Goal: Complete application form

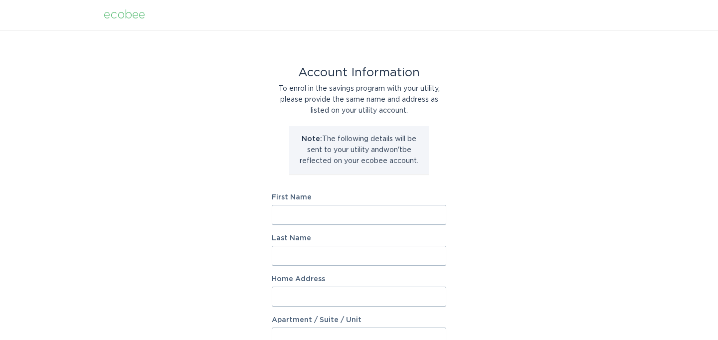
click at [323, 213] on input "First Name" at bounding box center [359, 215] width 174 height 20
type input "Tiffany"
click at [308, 257] on input "Pendleton" at bounding box center [359, 256] width 174 height 20
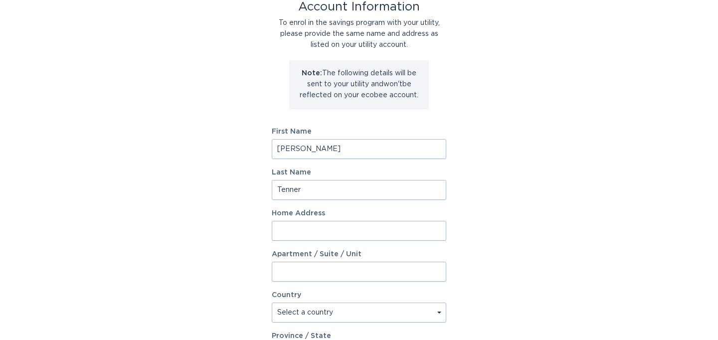
scroll to position [78, 0]
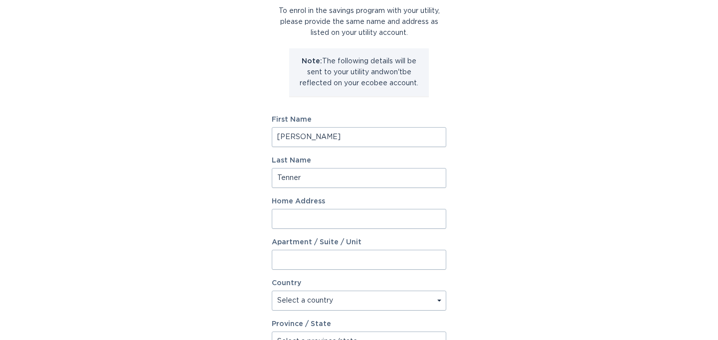
type input "Tenner"
click at [298, 202] on label "Home Address" at bounding box center [359, 201] width 174 height 7
click at [298, 209] on input "Home Address" at bounding box center [359, 219] width 174 height 20
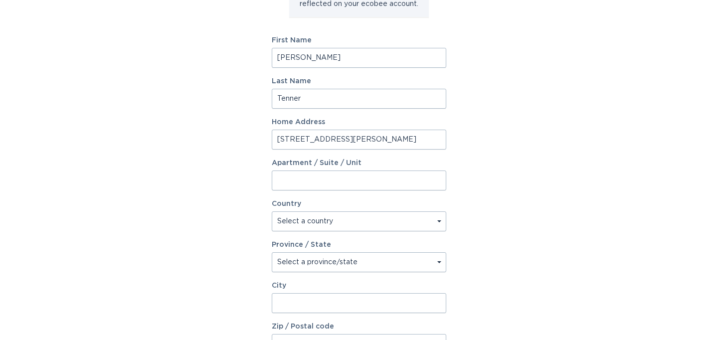
scroll to position [158, 0]
type input "3736 Fisher Ferry Road"
click at [363, 224] on select "Select a country Canada USA" at bounding box center [359, 221] width 174 height 20
click at [272, 211] on select "Select a country Canada USA" at bounding box center [359, 221] width 174 height 20
click at [358, 220] on select "Select a country Canada USA" at bounding box center [359, 221] width 174 height 20
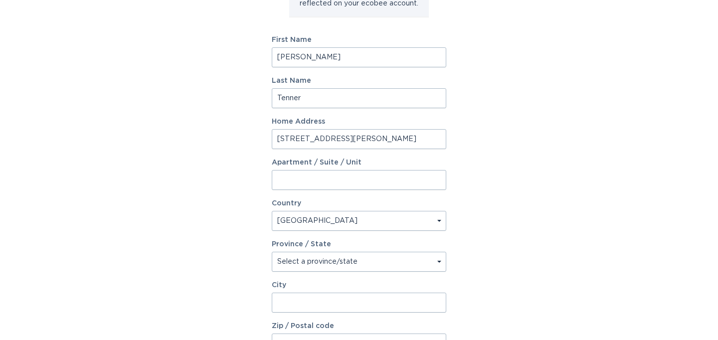
select select "US"
click at [272, 211] on select "Select a country Canada USA" at bounding box center [359, 221] width 174 height 20
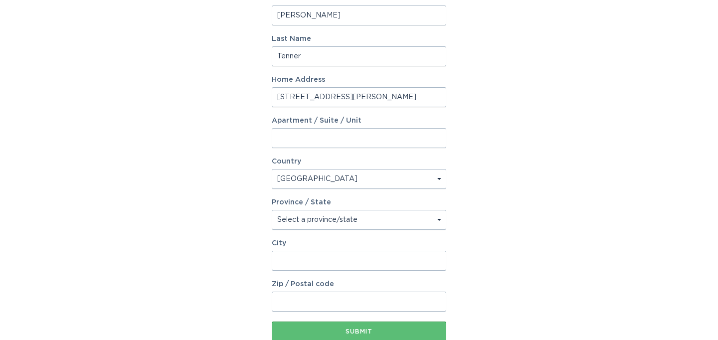
scroll to position [200, 0]
click at [345, 222] on select "Select a province/state Alabama Alaska American Samoa Arizona Arkansas Californ…" at bounding box center [359, 219] width 174 height 20
select select "MS"
click at [272, 209] on select "Select a province/state Alabama Alaska American Samoa Arizona Arkansas Californ…" at bounding box center [359, 219] width 174 height 20
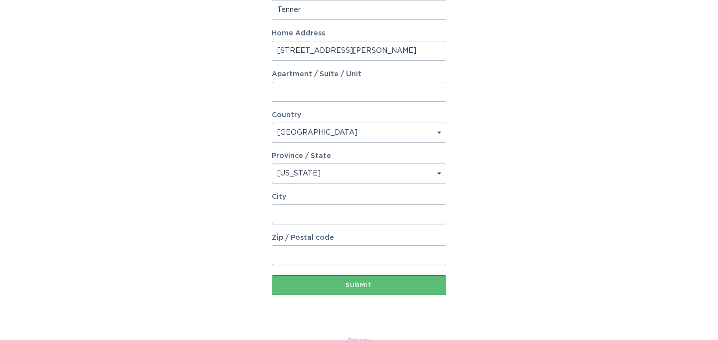
scroll to position [267, 0]
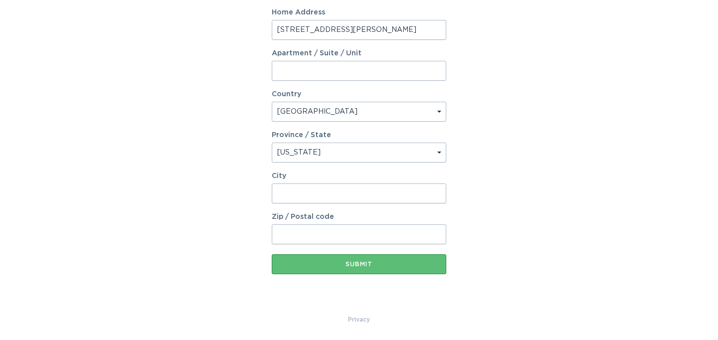
click at [327, 191] on input "City" at bounding box center [359, 193] width 174 height 20
type input "Vicksburg"
click at [321, 229] on input "Zip / Postal code" at bounding box center [359, 234] width 174 height 20
type input "39180"
click at [320, 266] on div "Submit" at bounding box center [359, 264] width 165 height 6
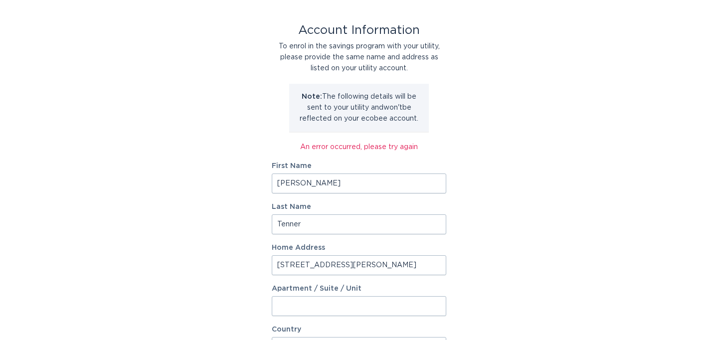
scroll to position [278, 0]
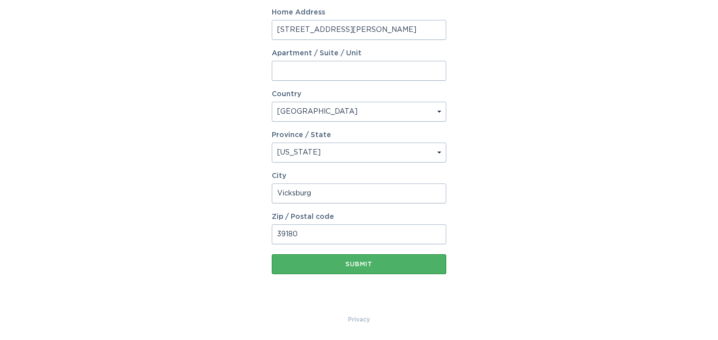
click at [406, 271] on button "Submit" at bounding box center [359, 264] width 174 height 20
click at [400, 267] on div "Submit" at bounding box center [359, 264] width 165 height 6
